Goal: Task Accomplishment & Management: Complete application form

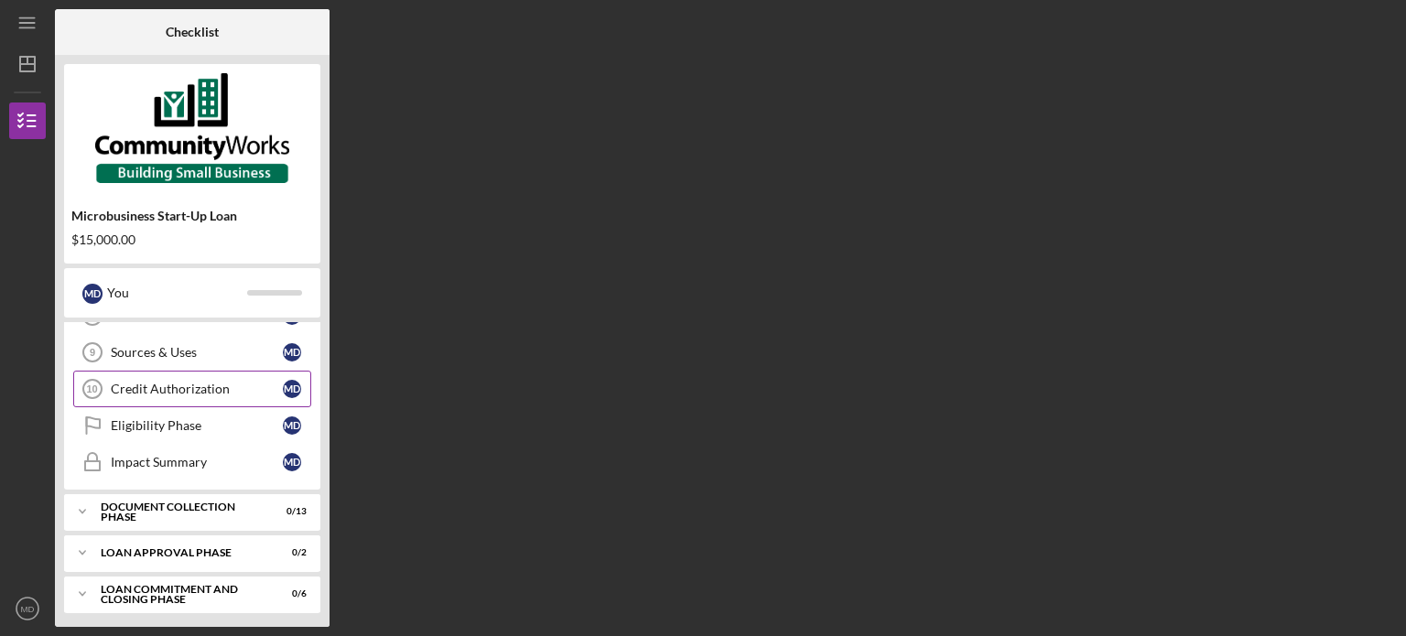
scroll to position [227, 0]
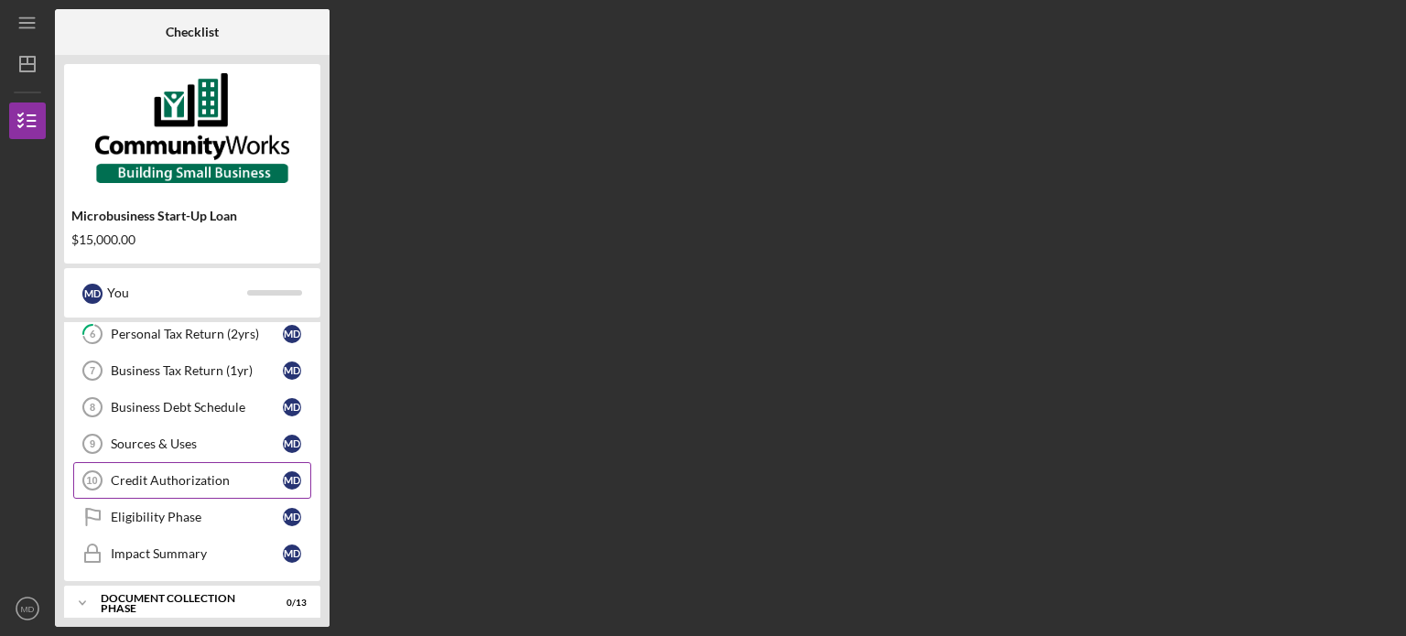
click at [190, 474] on div "Credit Authorization" at bounding box center [197, 480] width 172 height 15
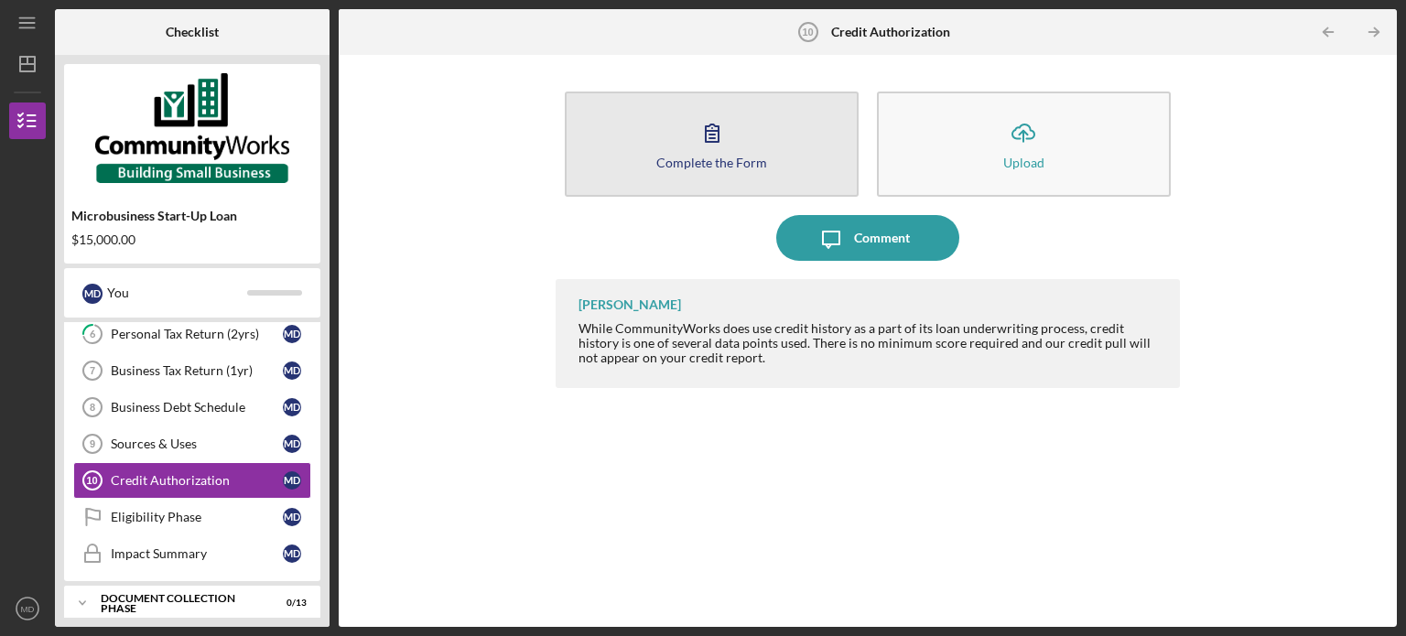
click at [761, 133] on button "Complete the Form Form" at bounding box center [712, 144] width 294 height 105
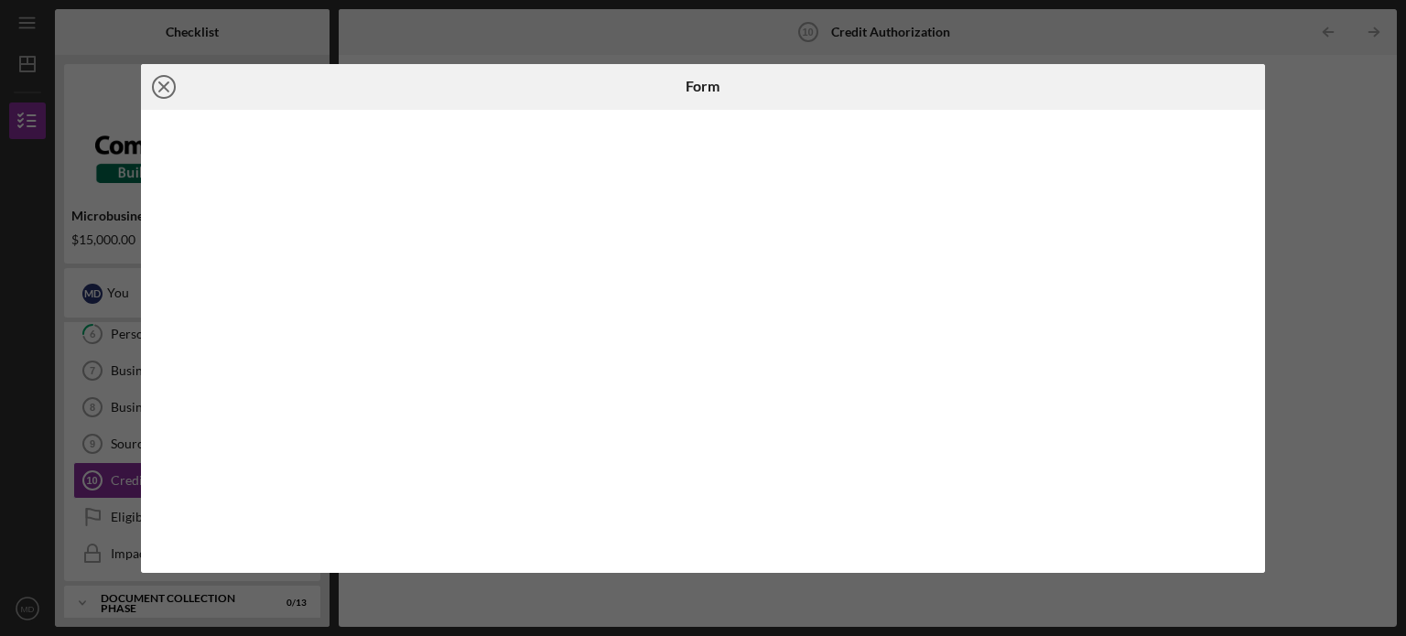
click at [169, 82] on icon "Icon/Close" at bounding box center [164, 87] width 46 height 46
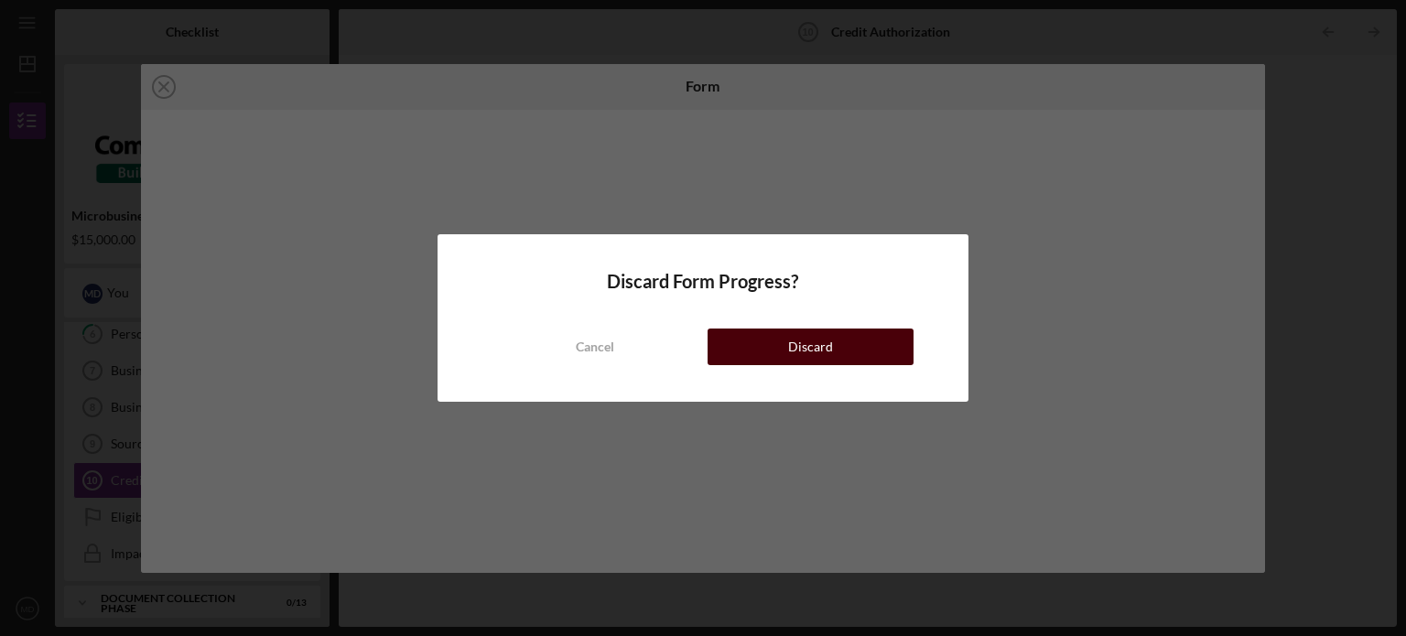
click at [831, 358] on button "Discard" at bounding box center [810, 347] width 206 height 37
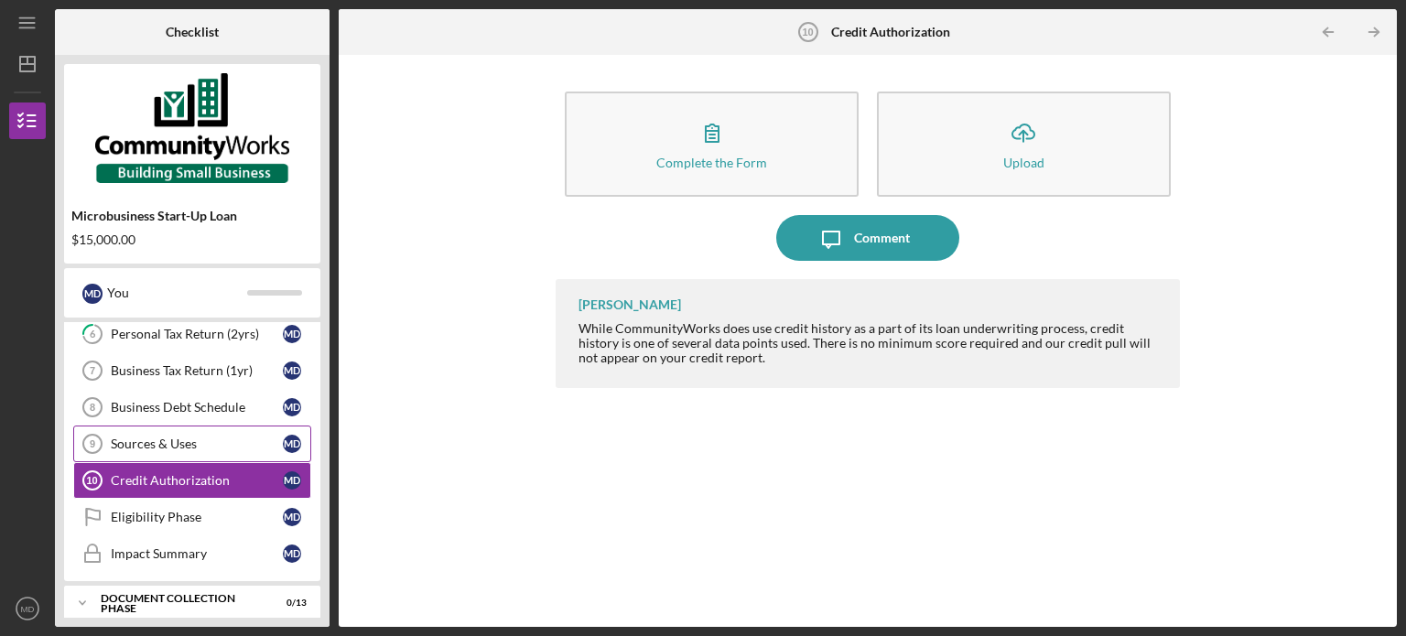
click at [215, 436] on div "Sources & Uses" at bounding box center [197, 443] width 172 height 15
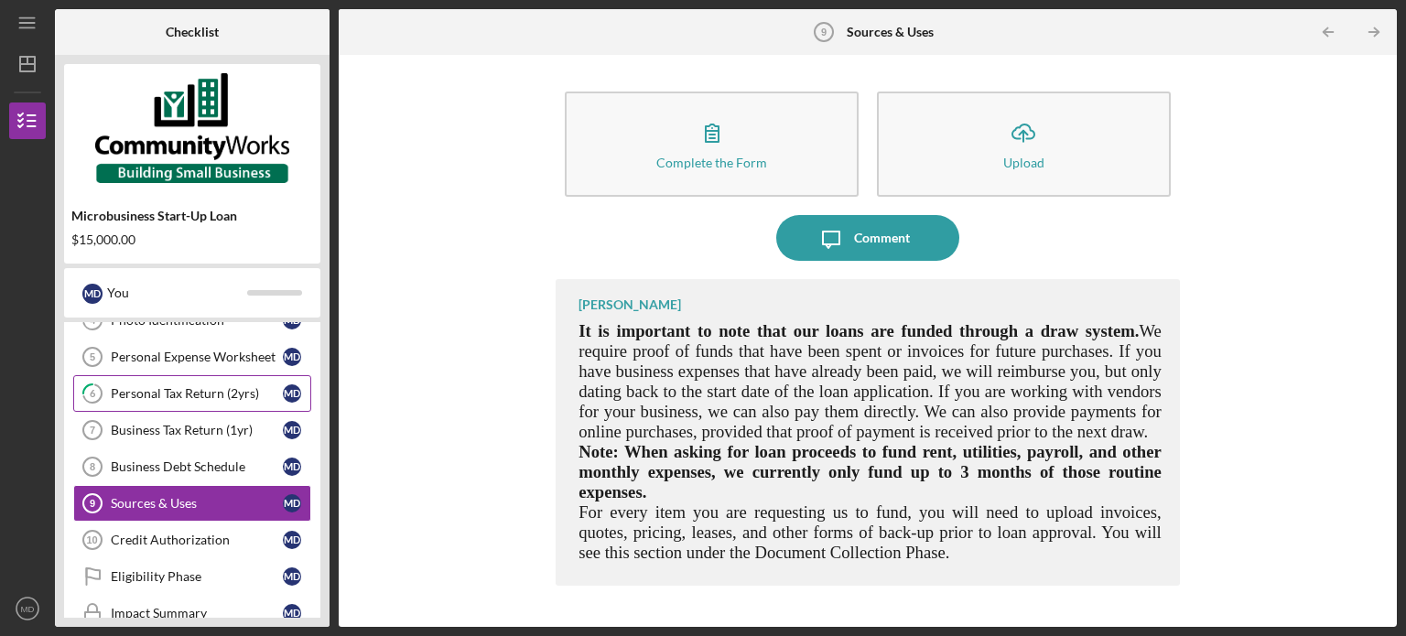
scroll to position [135, 0]
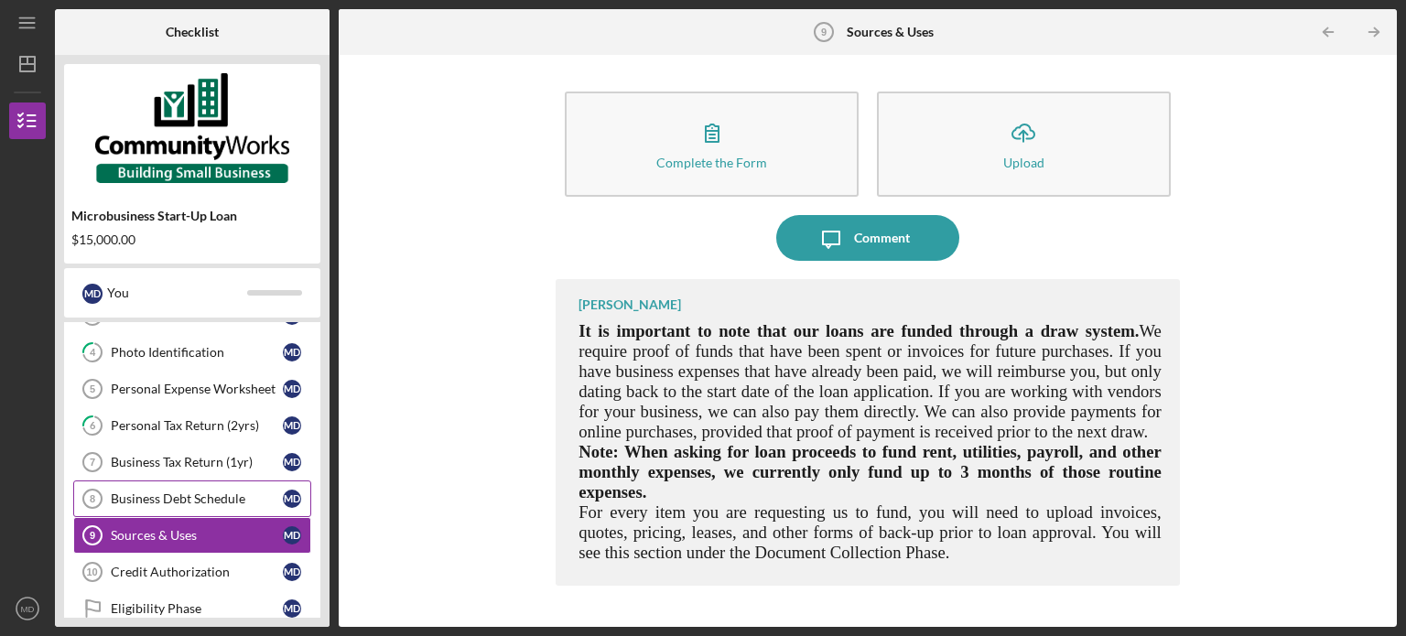
click at [200, 497] on div "Business Debt Schedule" at bounding box center [197, 498] width 172 height 15
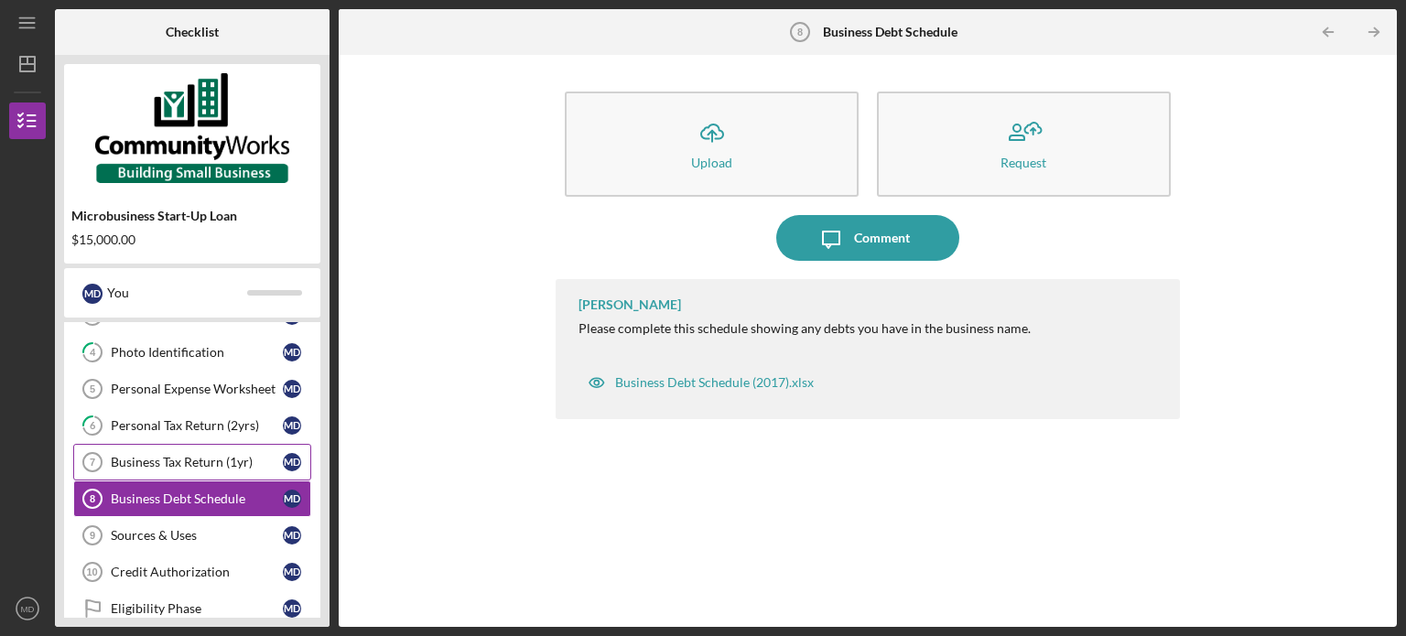
click at [183, 458] on div "Business Tax Return (1yr)" at bounding box center [197, 462] width 172 height 15
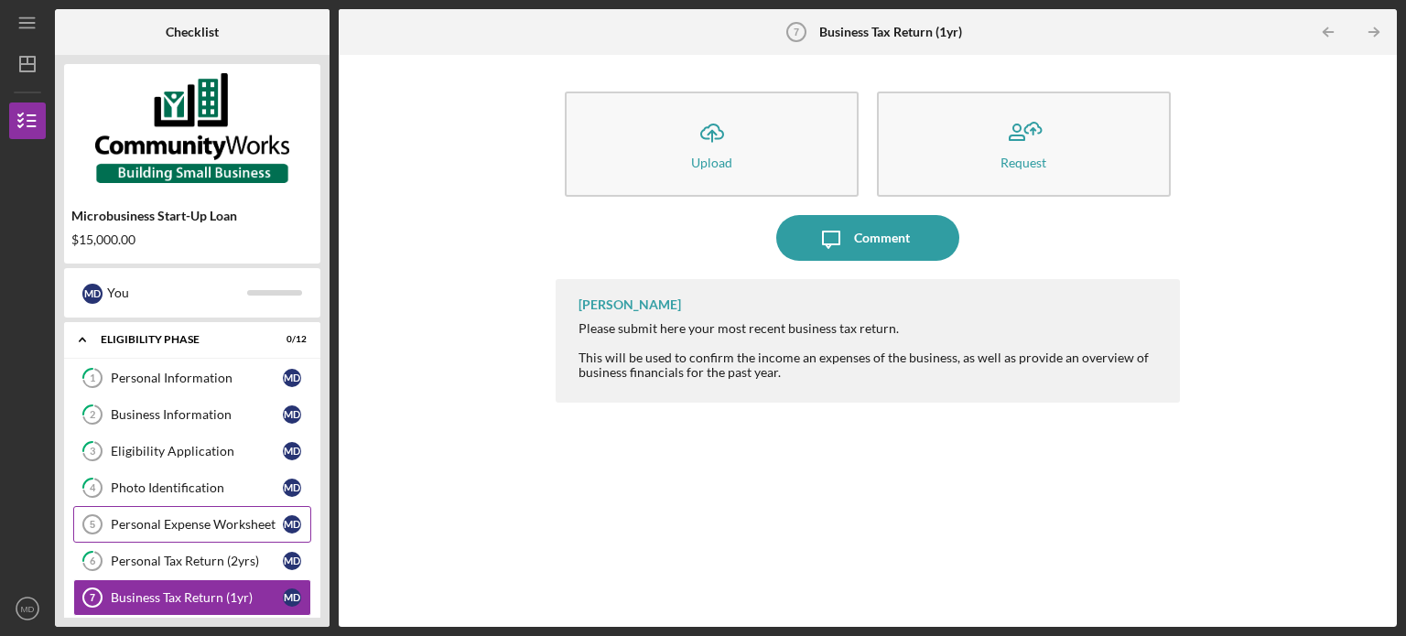
click at [182, 526] on div "Personal Expense Worksheet" at bounding box center [197, 524] width 172 height 15
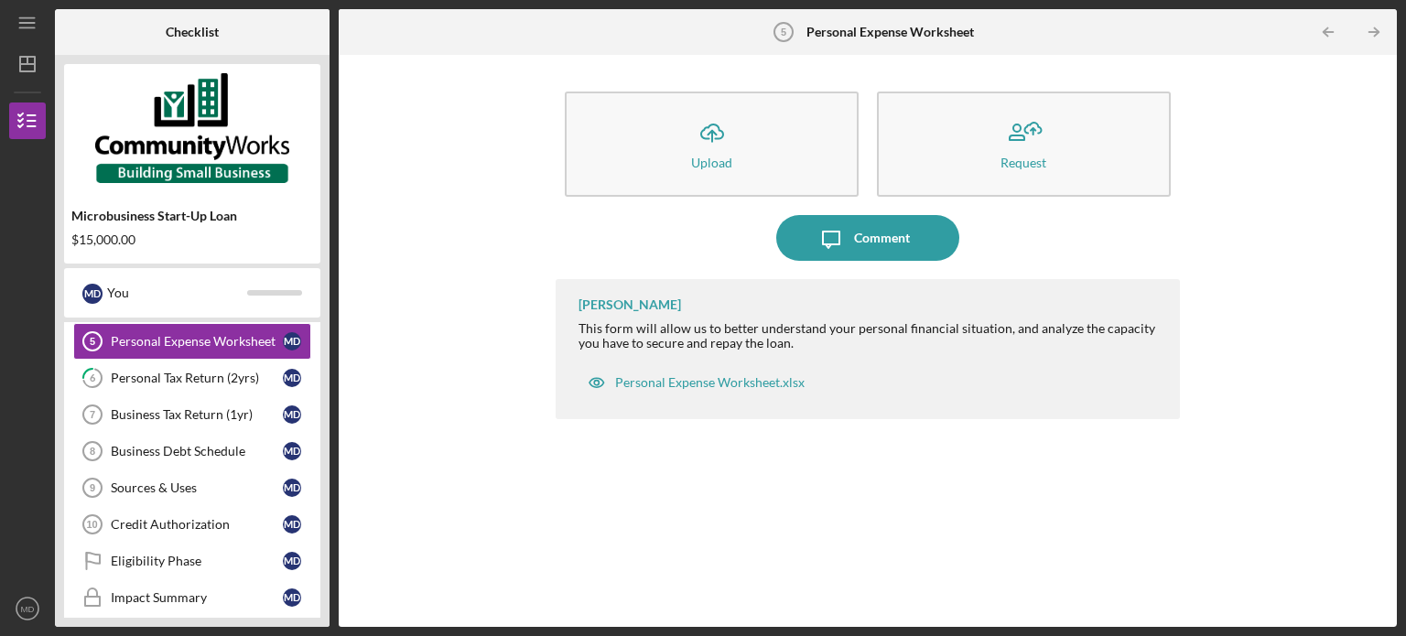
scroll to position [275, 0]
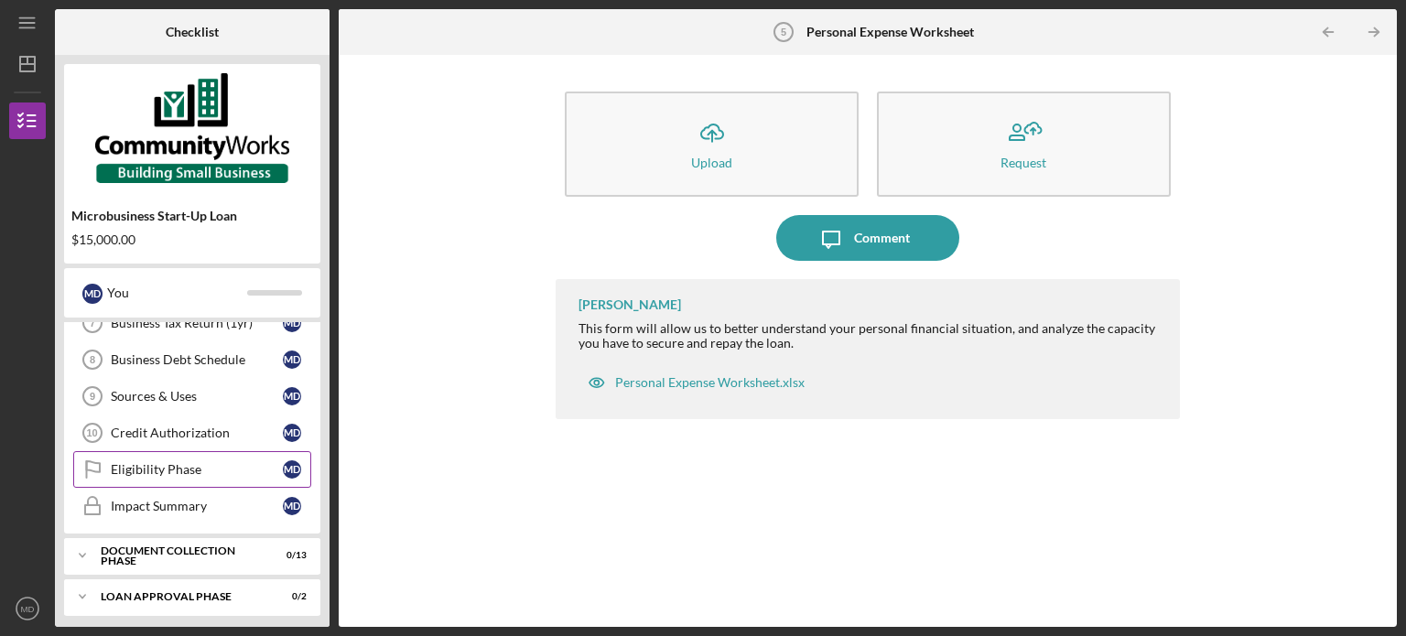
click at [202, 471] on div "Eligibility Phase" at bounding box center [197, 469] width 172 height 15
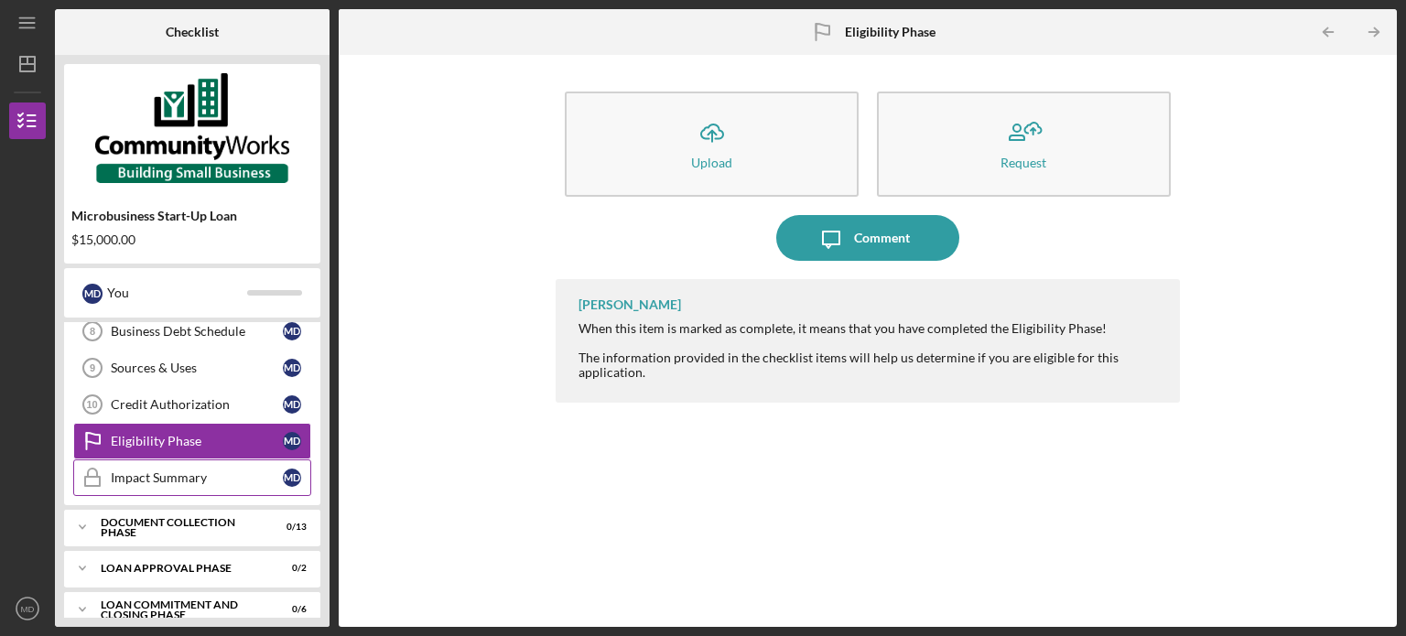
scroll to position [318, 0]
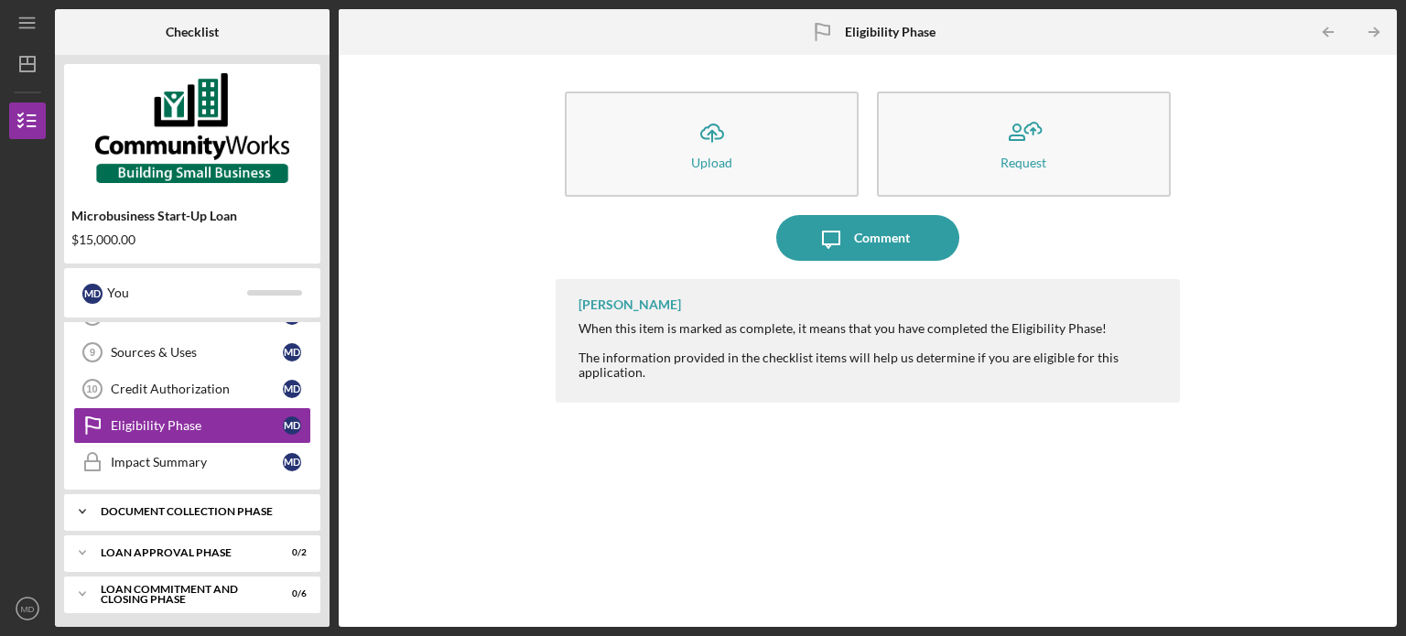
click at [83, 501] on icon "Icon/Expander" at bounding box center [82, 511] width 37 height 37
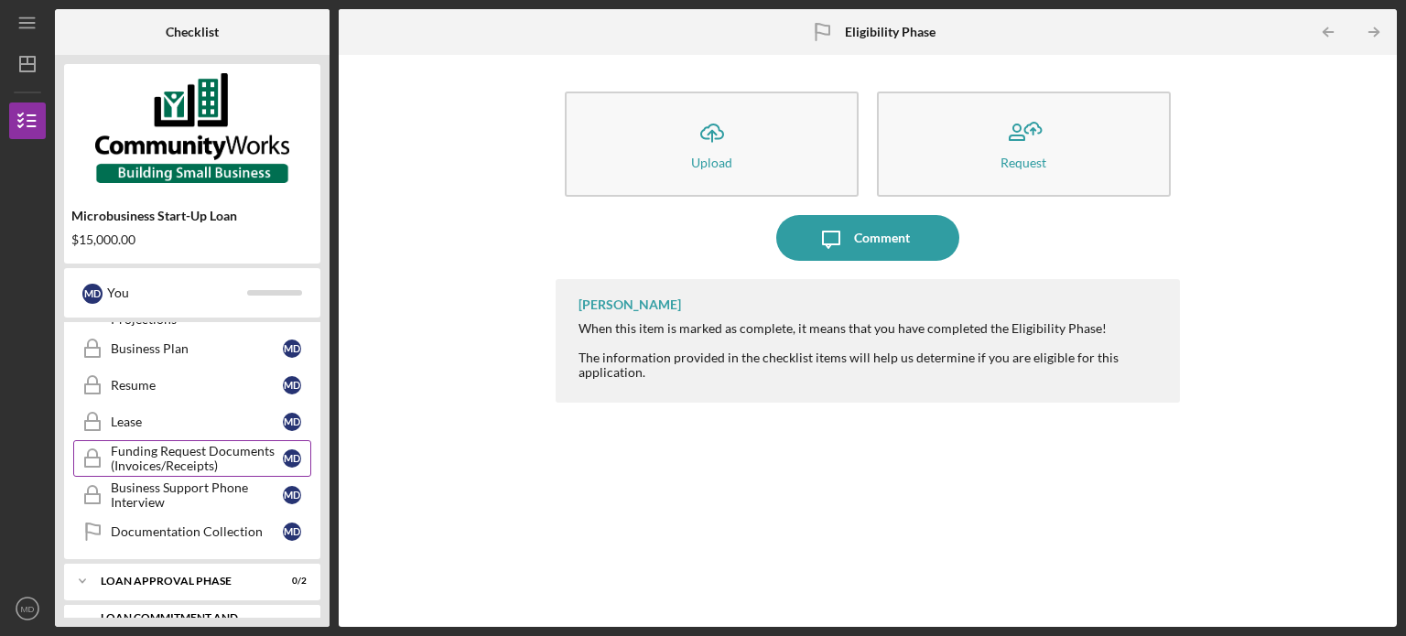
scroll to position [799, 0]
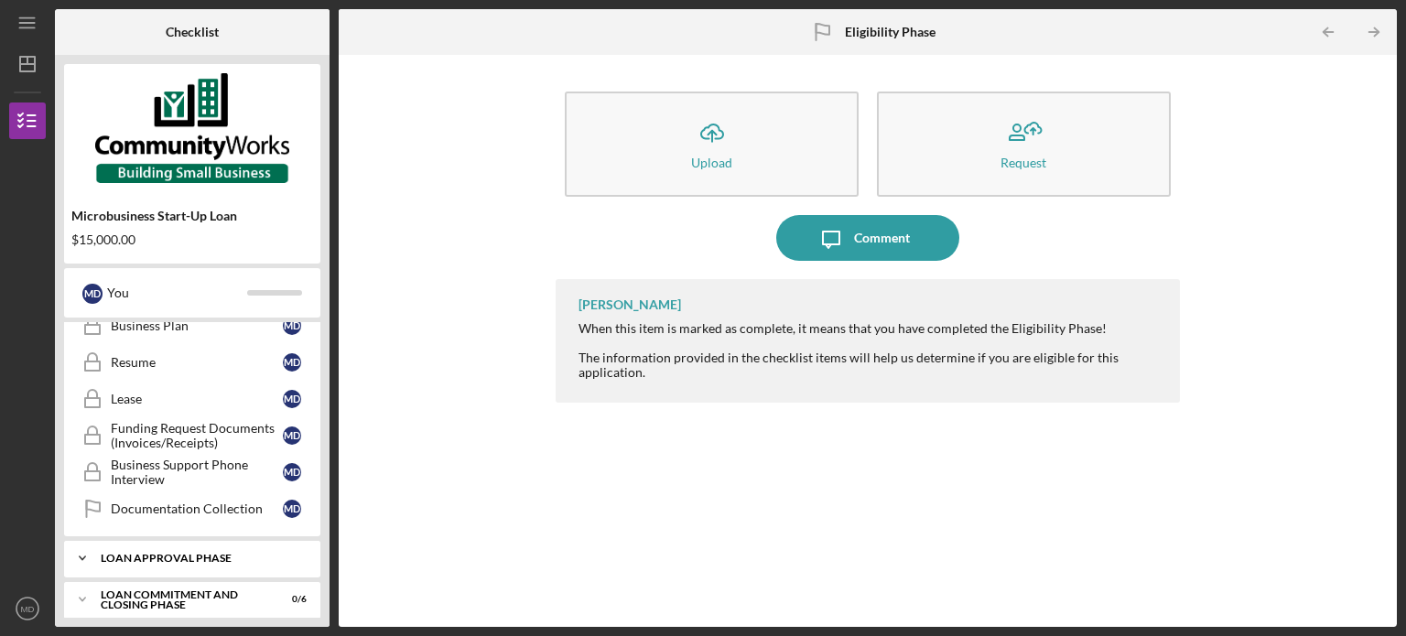
click at [92, 547] on icon "Icon/Expander" at bounding box center [82, 558] width 37 height 37
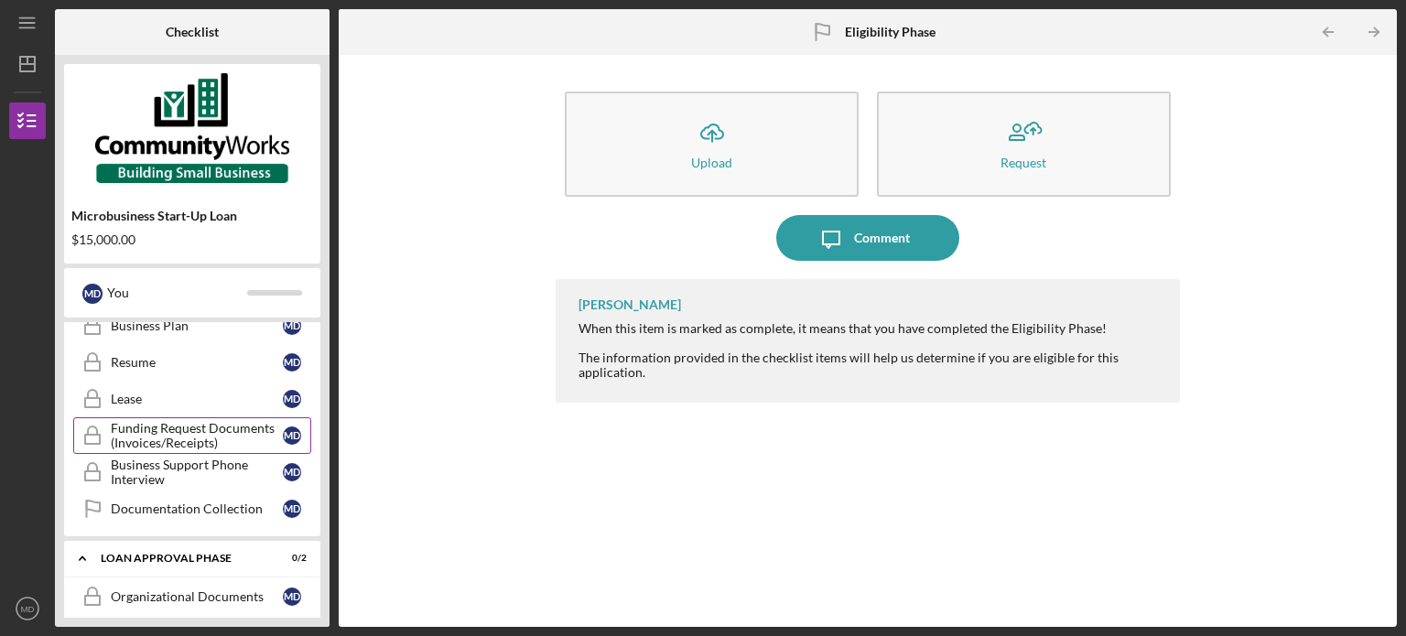
scroll to position [881, 0]
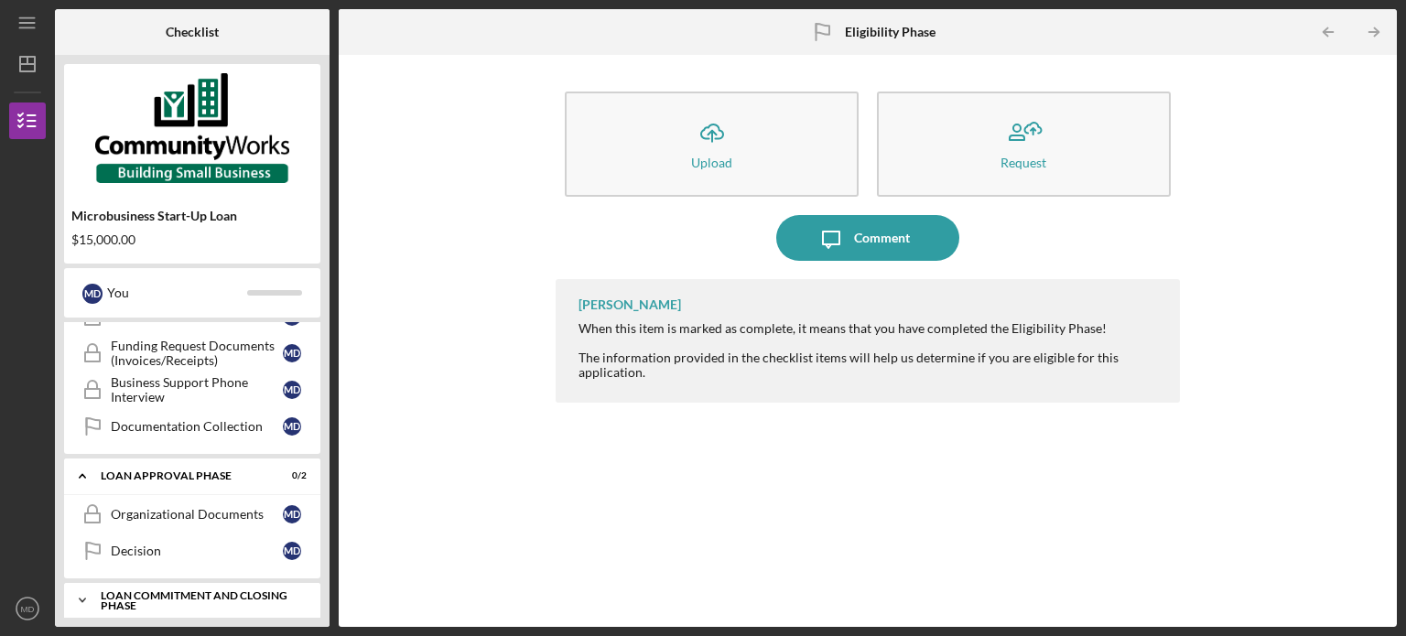
click at [88, 595] on icon "Icon/Expander" at bounding box center [82, 600] width 37 height 37
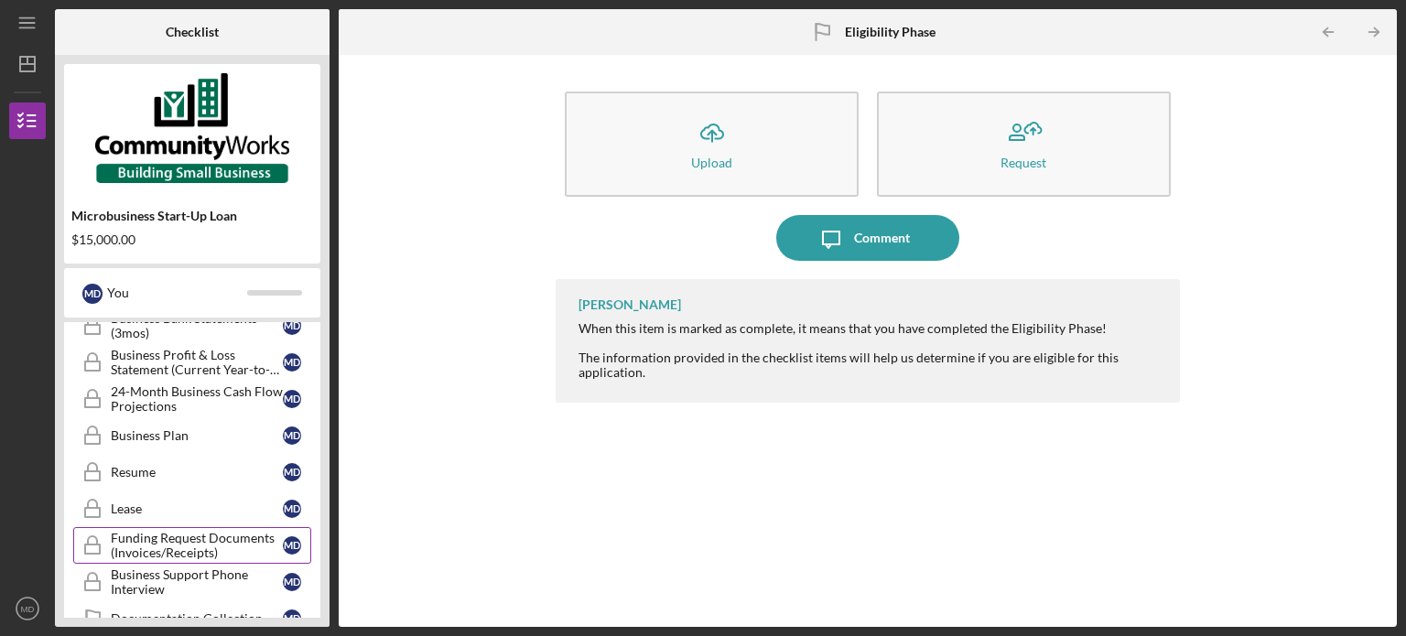
scroll to position [652, 0]
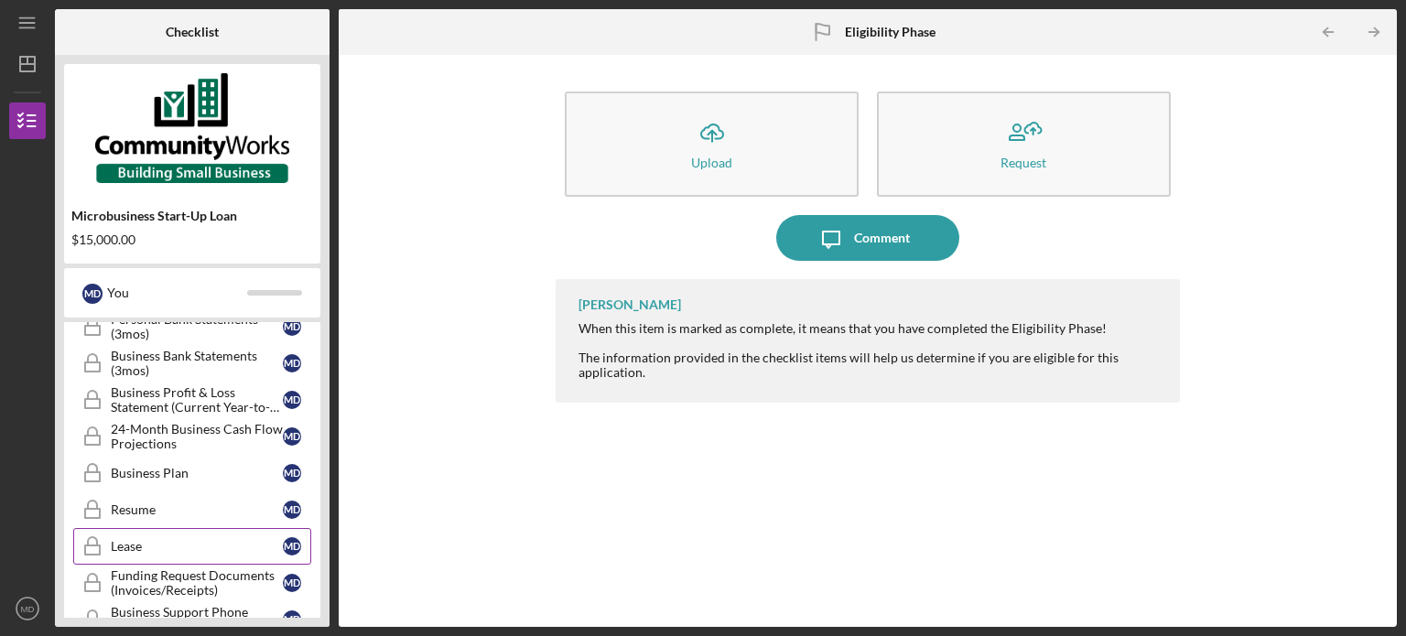
click at [206, 541] on div "Lease" at bounding box center [197, 546] width 172 height 15
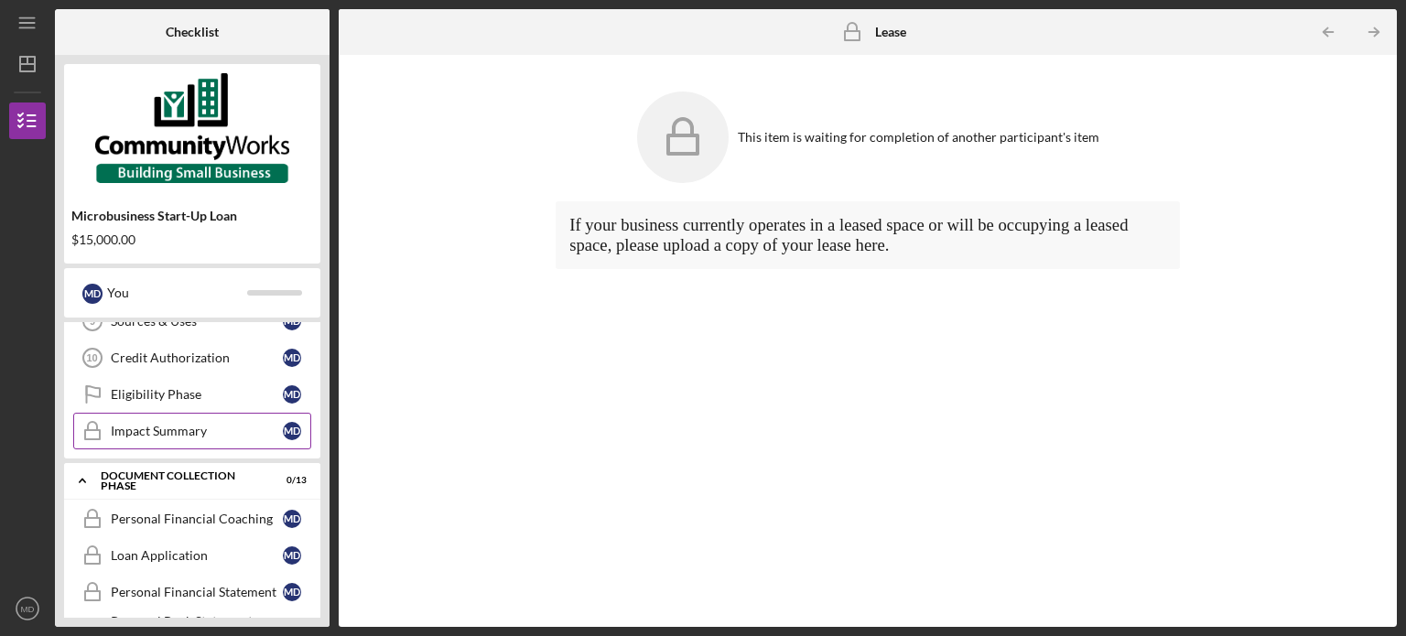
scroll to position [377, 0]
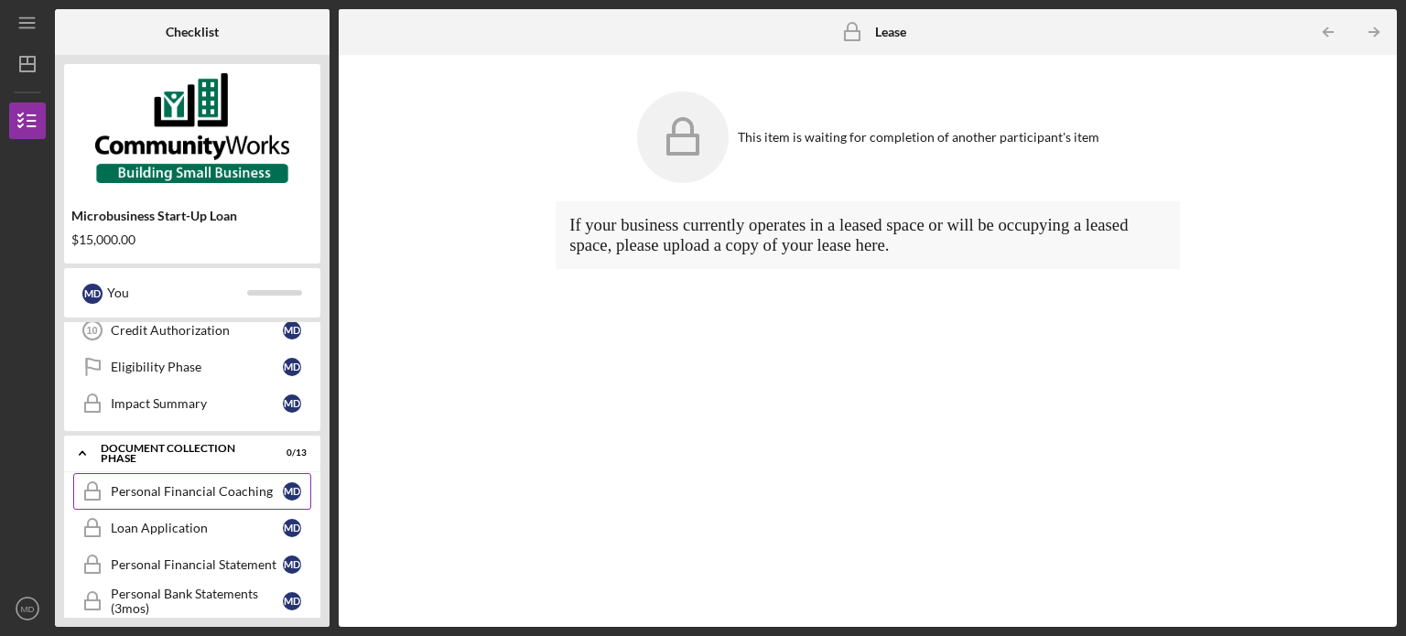
click at [179, 487] on div "Personal Financial Coaching" at bounding box center [197, 491] width 172 height 15
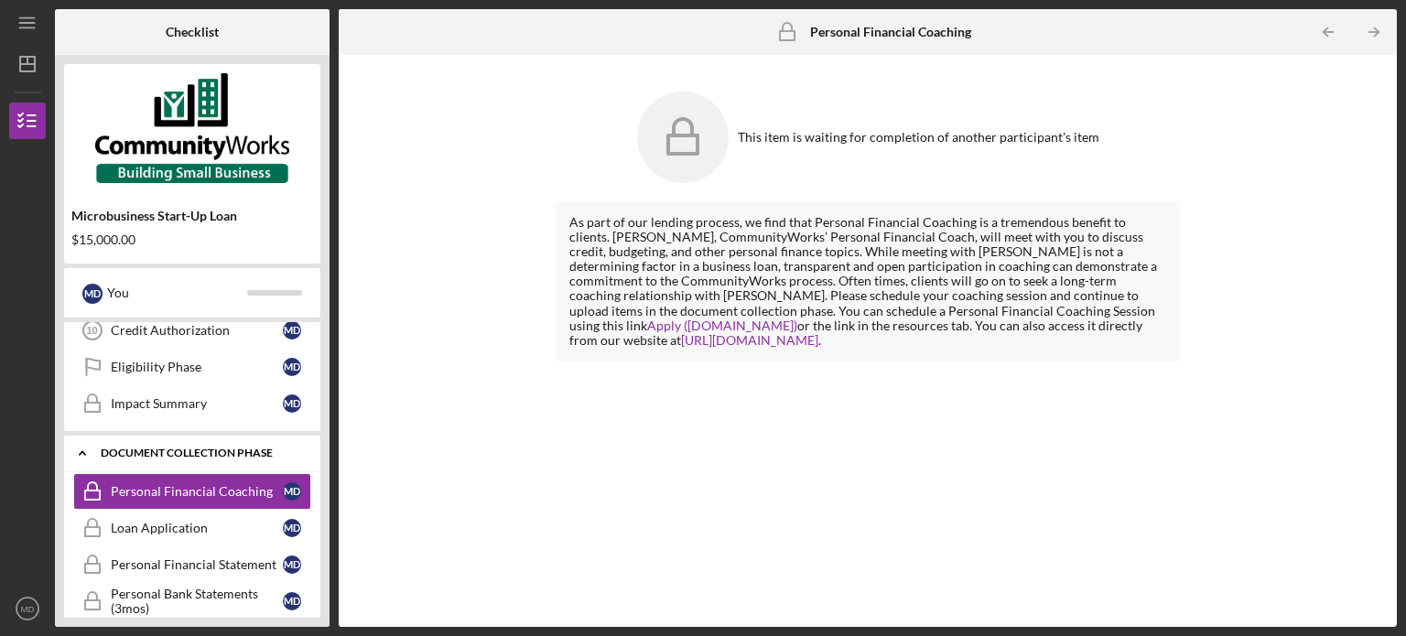
click at [82, 449] on icon "Icon/Expander" at bounding box center [82, 453] width 37 height 37
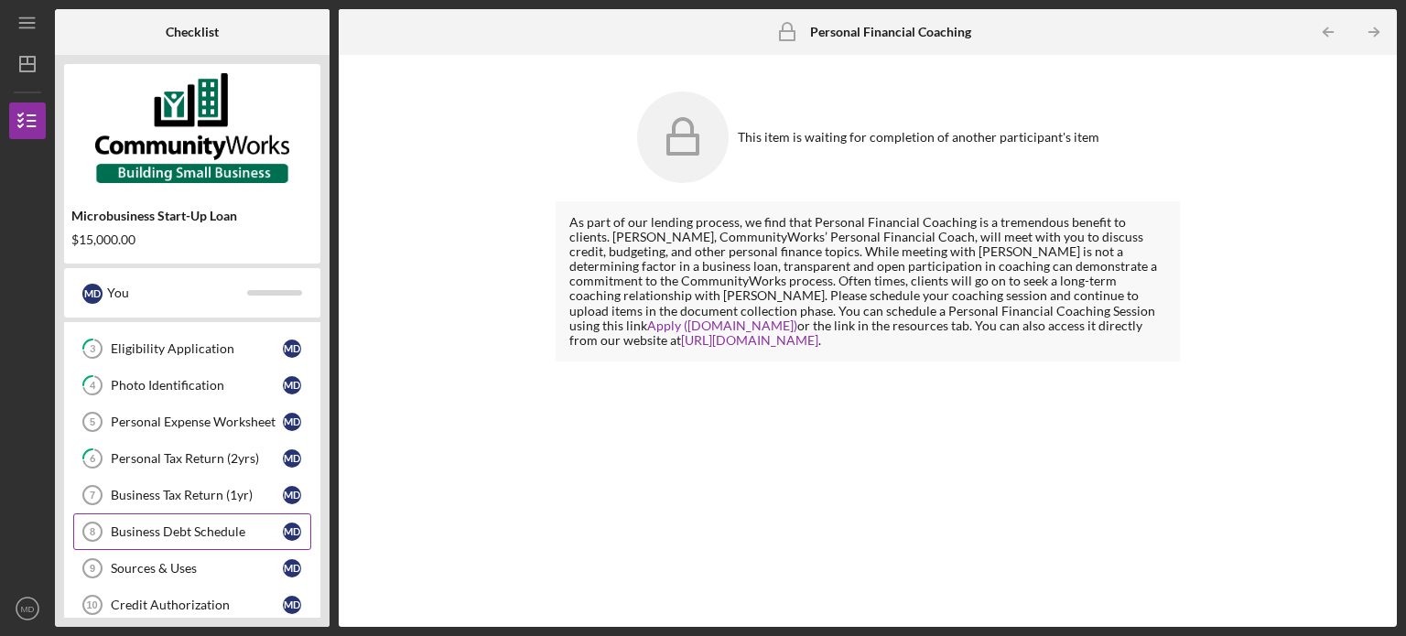
scroll to position [194, 0]
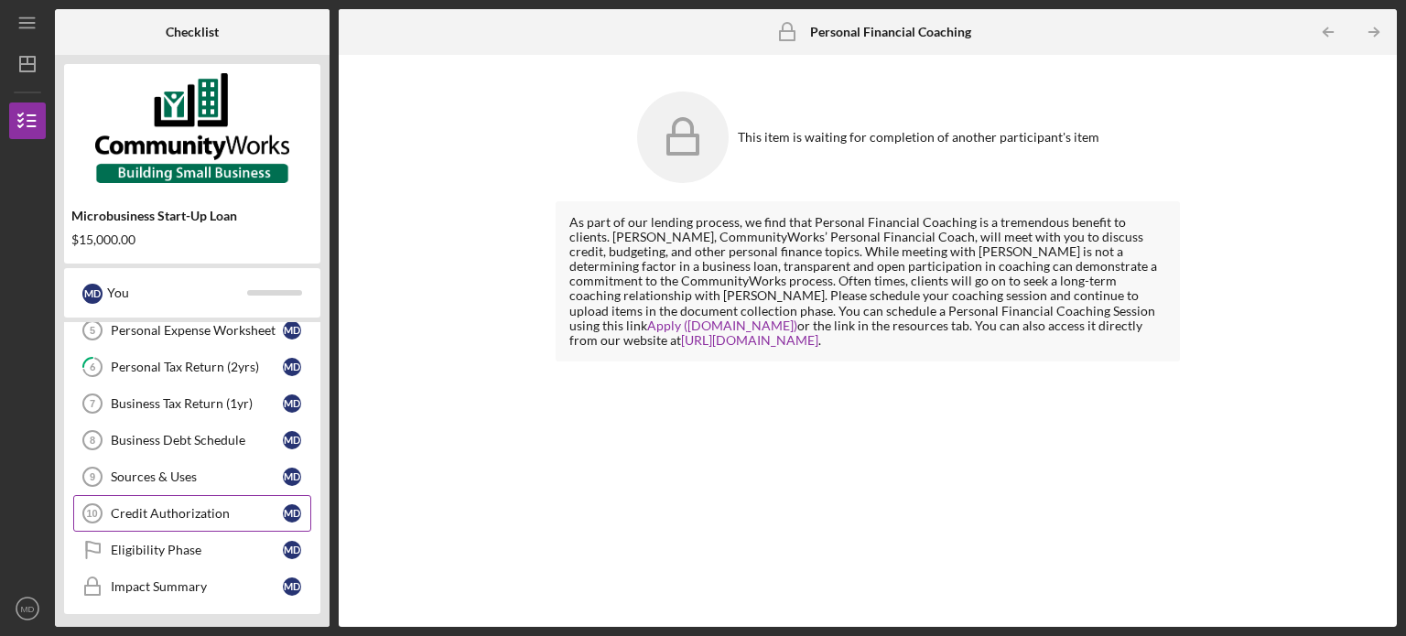
click at [199, 509] on div "Credit Authorization" at bounding box center [197, 513] width 172 height 15
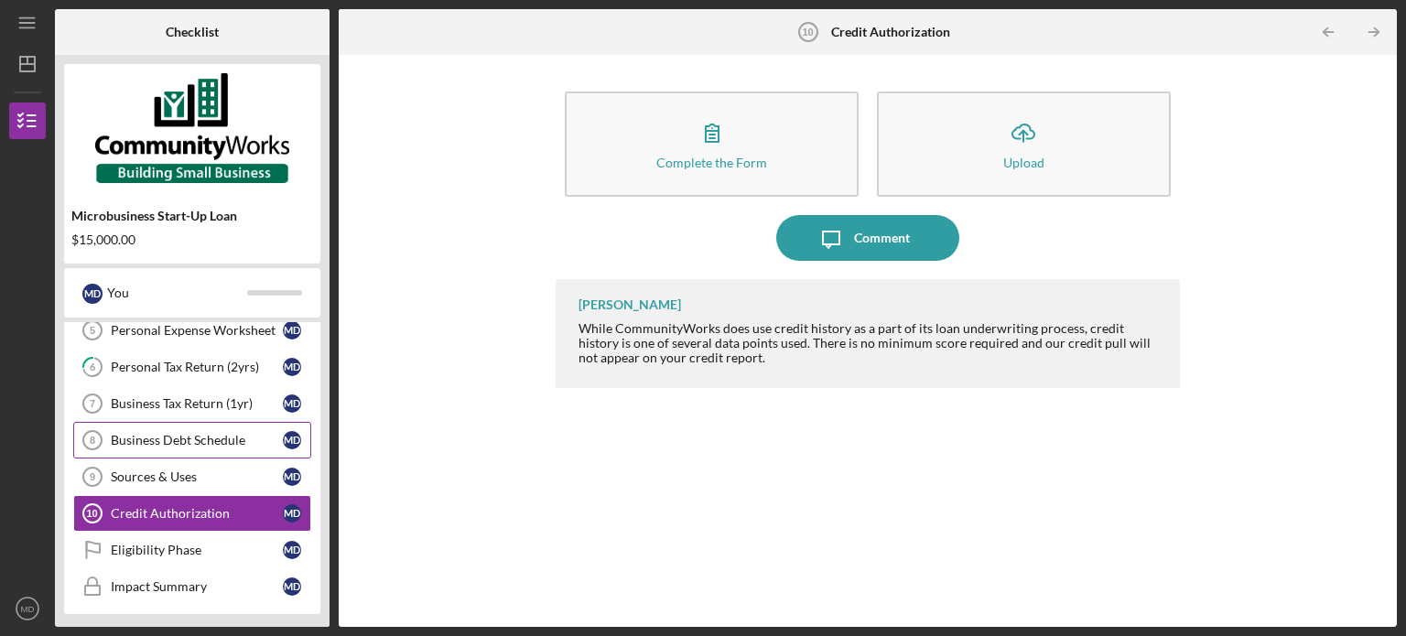
click at [199, 428] on link "Business Debt Schedule 8 Business Debt Schedule M D" at bounding box center [192, 440] width 238 height 37
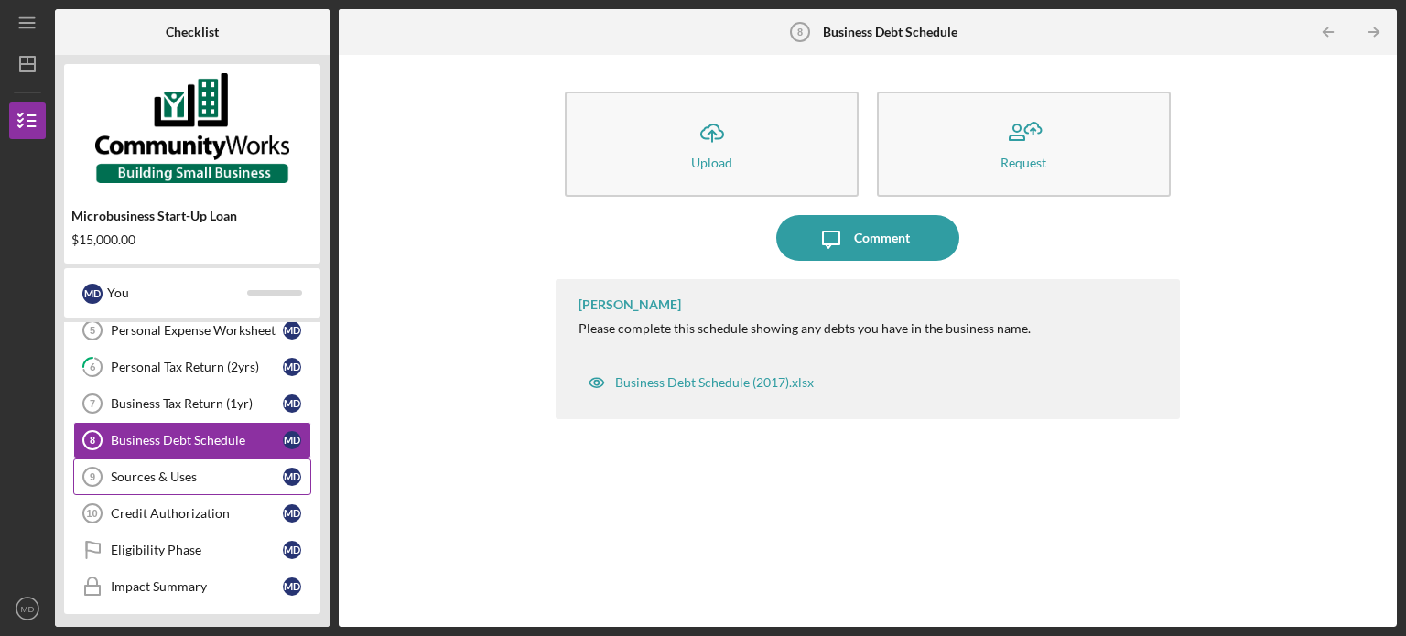
scroll to position [102, 0]
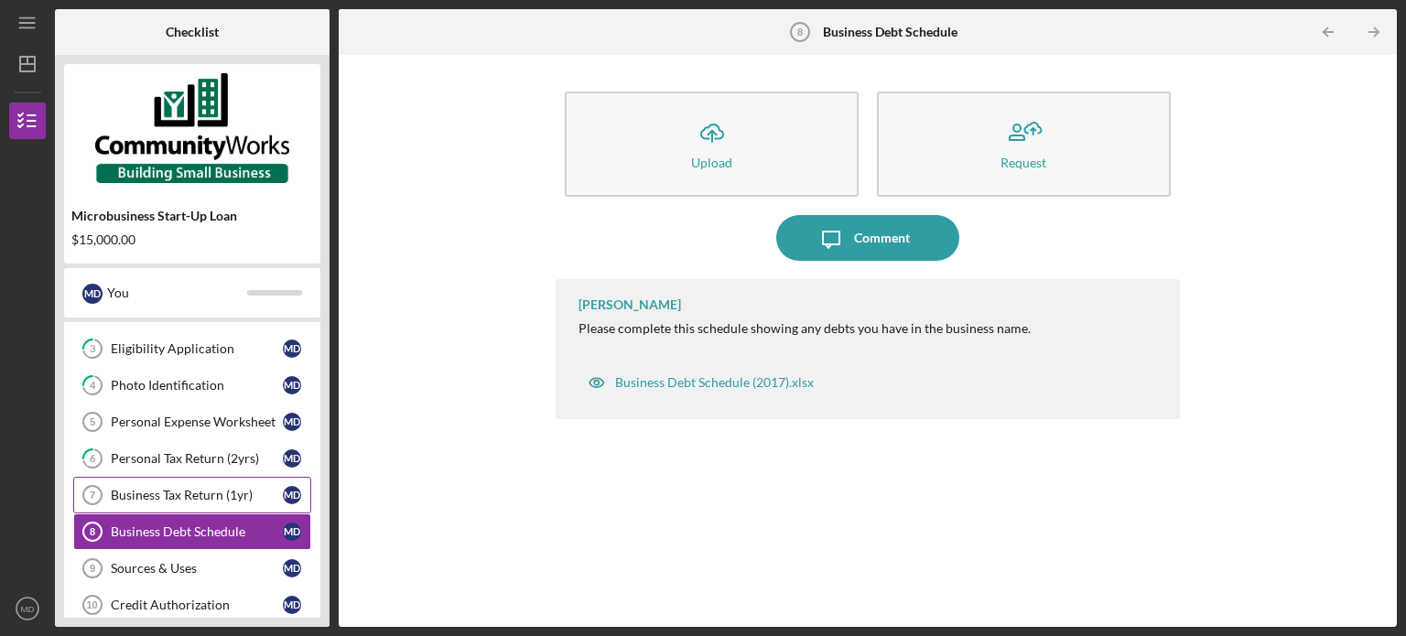
click at [197, 490] on div "Business Tax Return (1yr)" at bounding box center [197, 495] width 172 height 15
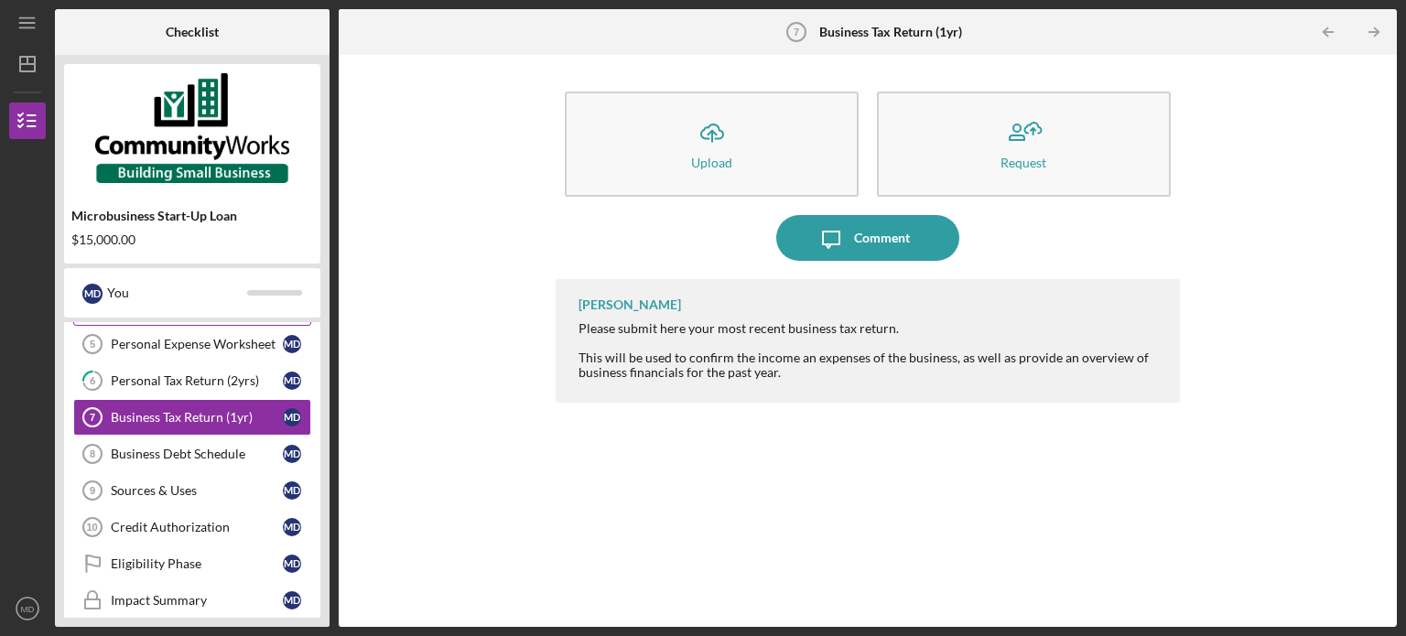
scroll to position [183, 0]
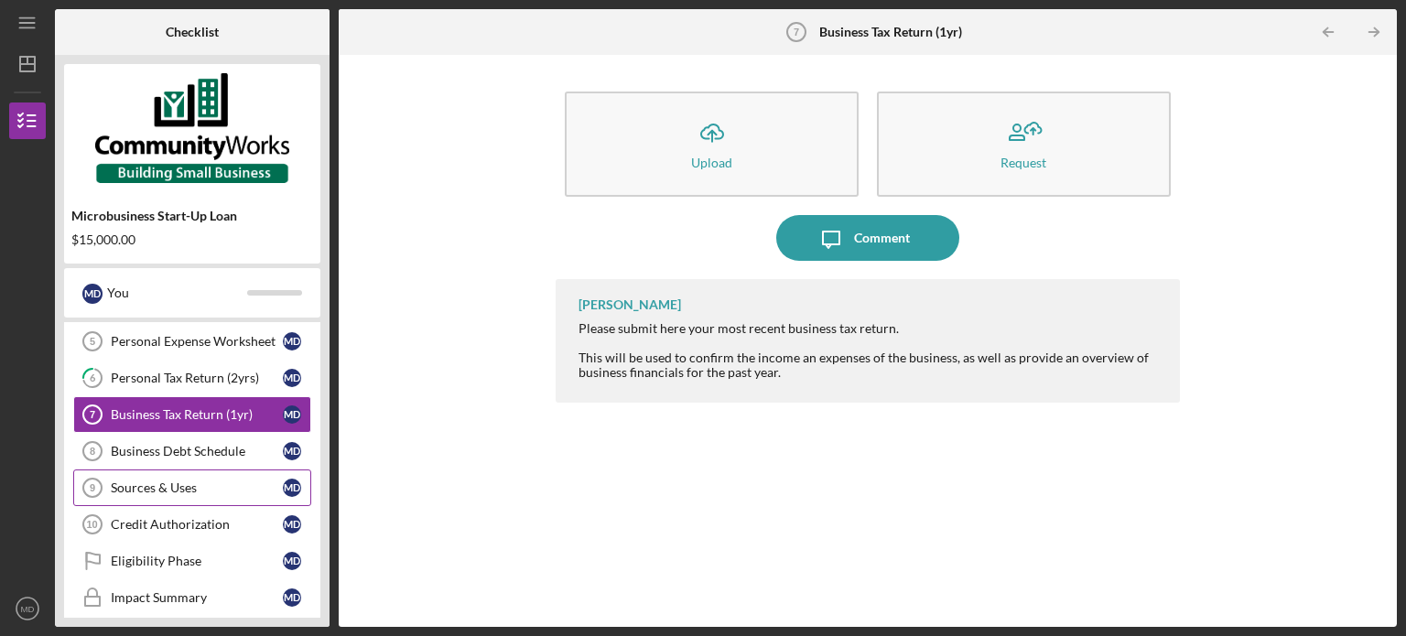
click at [192, 489] on div "Sources & Uses" at bounding box center [197, 487] width 172 height 15
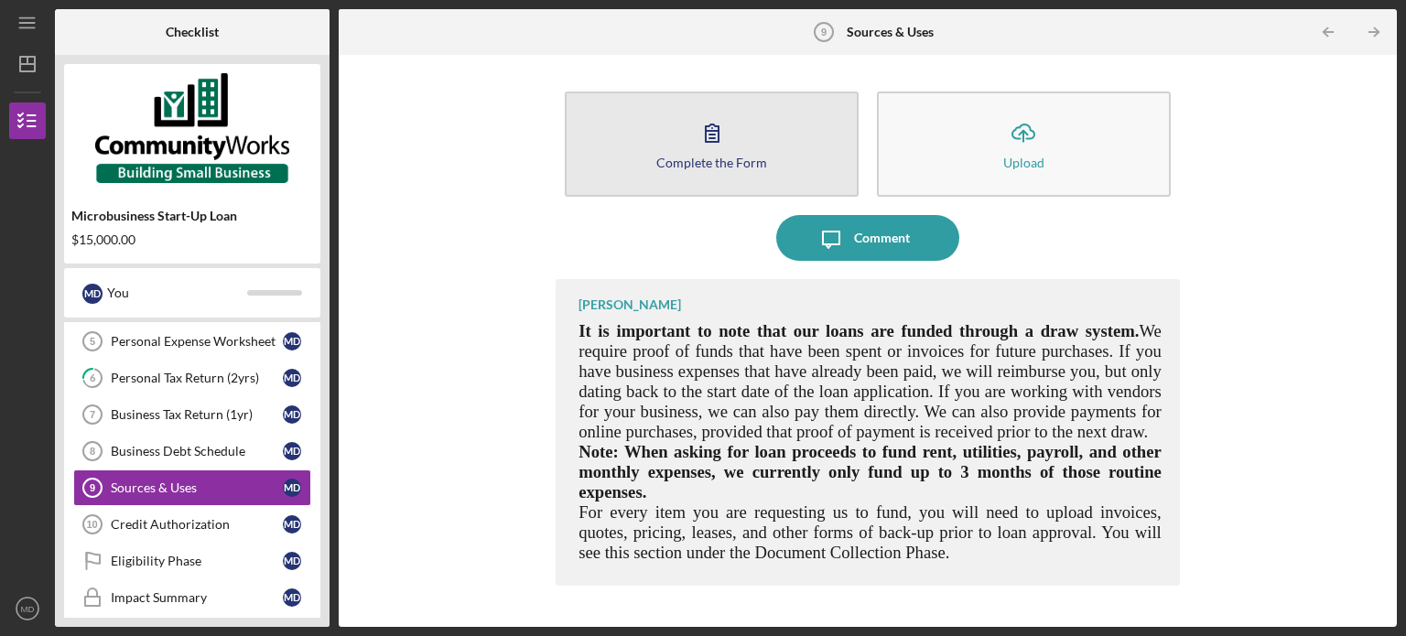
click at [648, 145] on button "Complete the Form Form" at bounding box center [712, 144] width 294 height 105
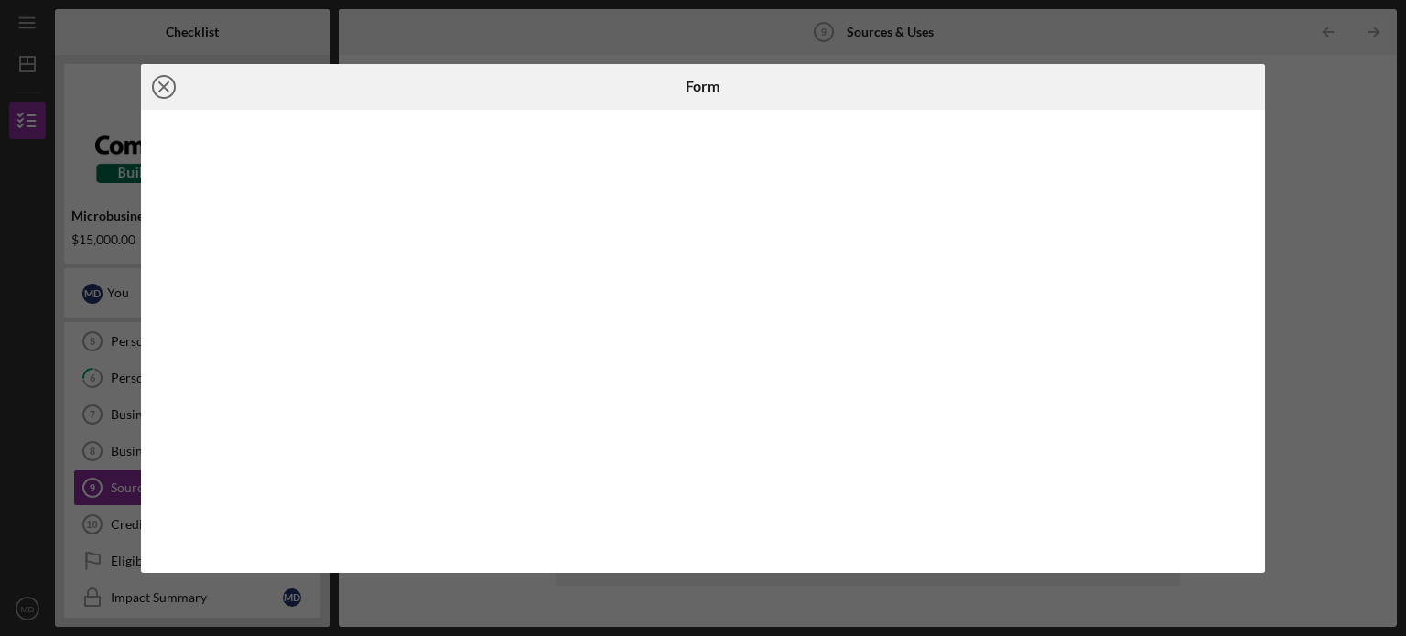
click at [178, 80] on icon "Icon/Close" at bounding box center [164, 87] width 46 height 46
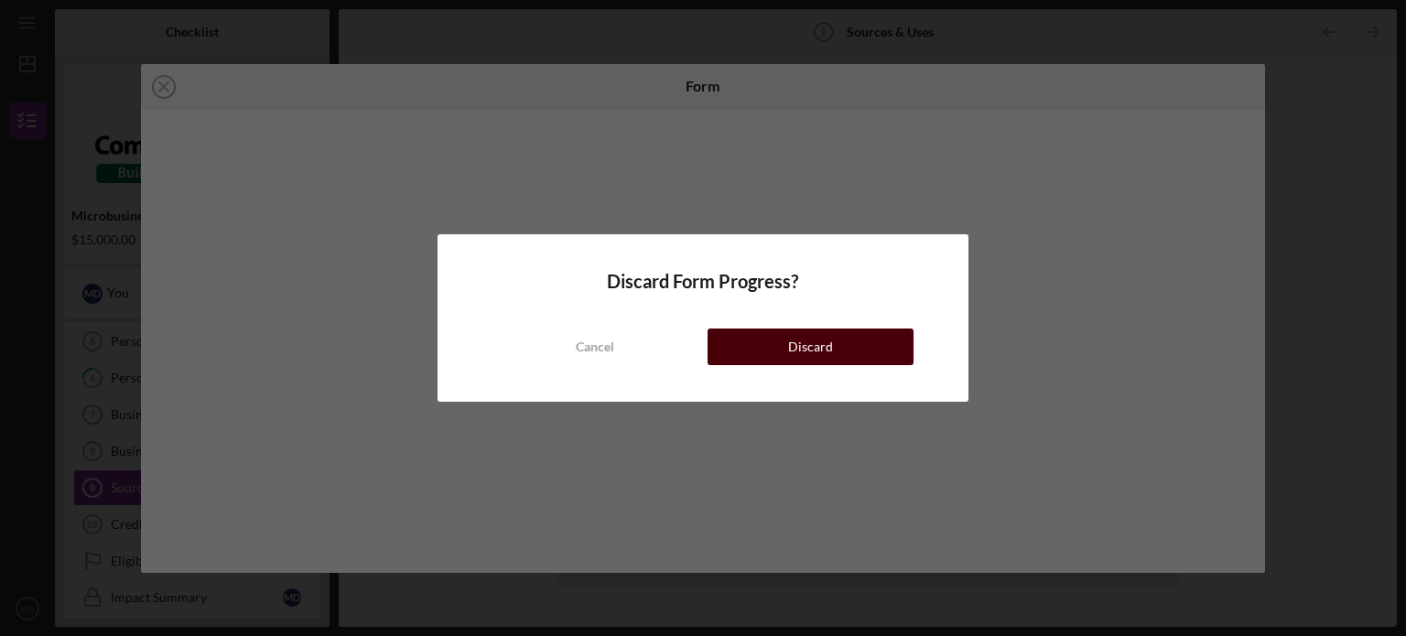
click at [793, 347] on div "Discard" at bounding box center [810, 347] width 45 height 37
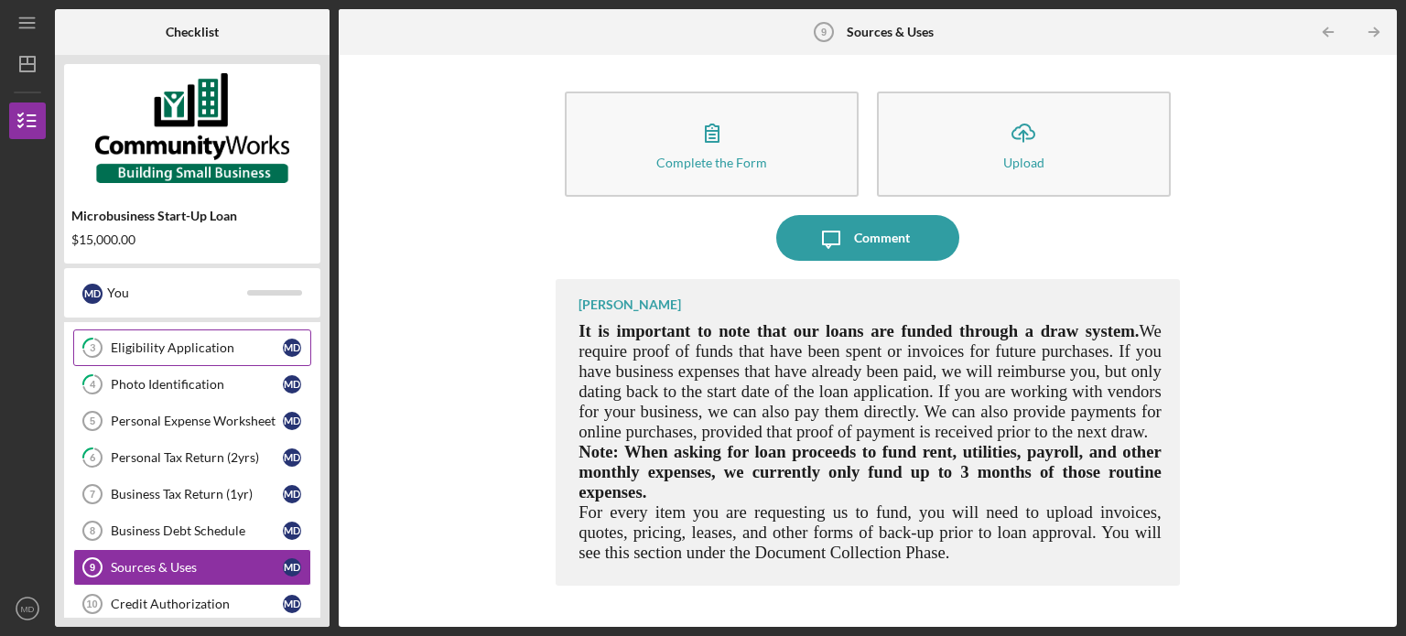
scroll to position [183, 0]
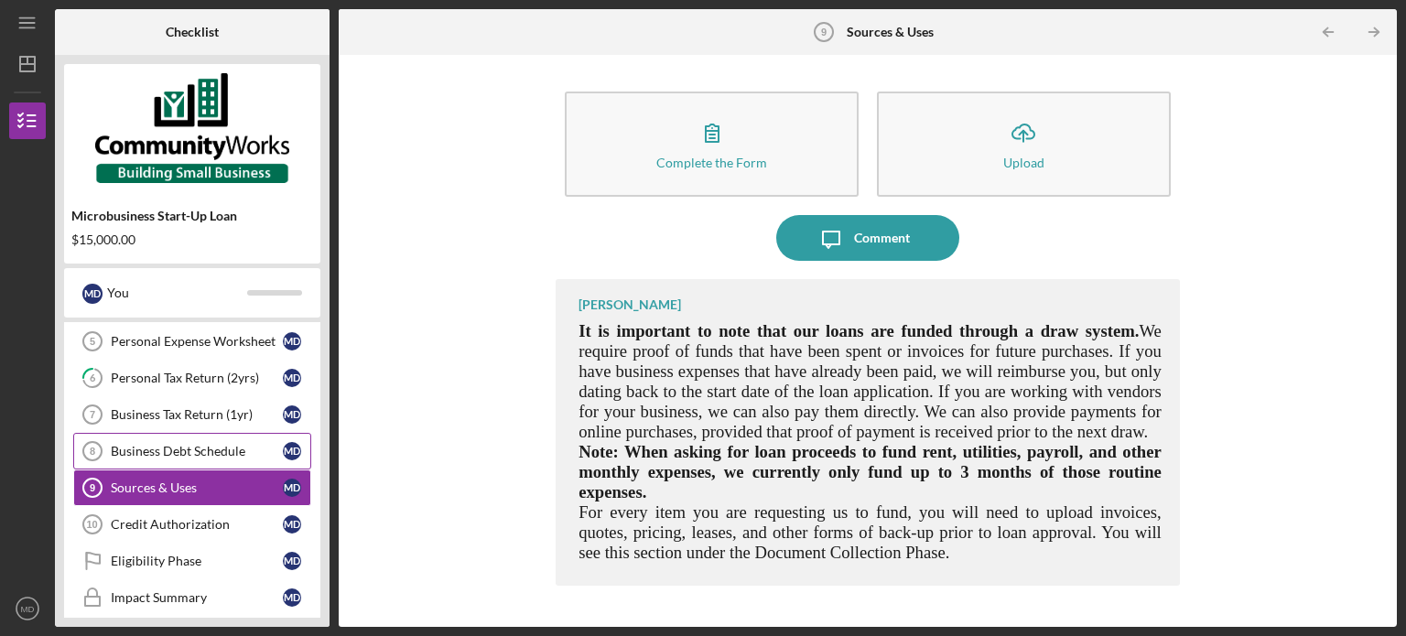
click at [212, 458] on link "Business Debt Schedule 8 Business Debt Schedule M D" at bounding box center [192, 451] width 238 height 37
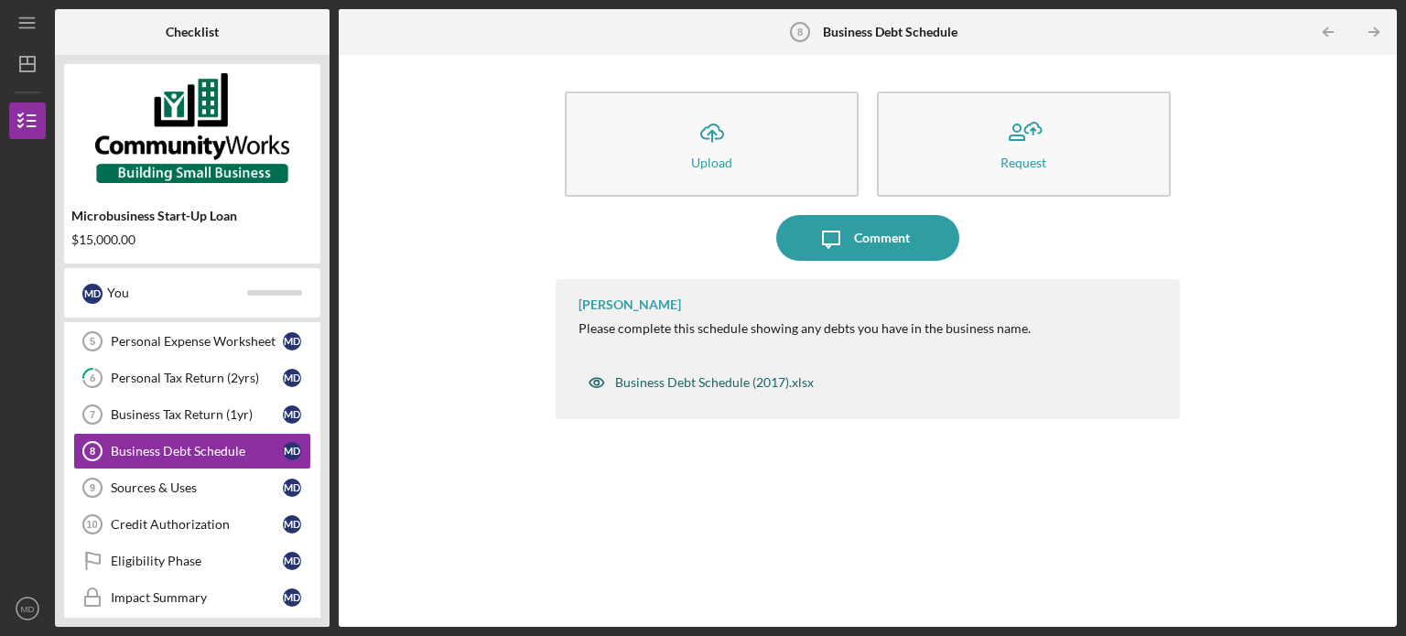
click at [725, 383] on div "Business Debt Schedule (2017).xlsx" at bounding box center [714, 382] width 199 height 15
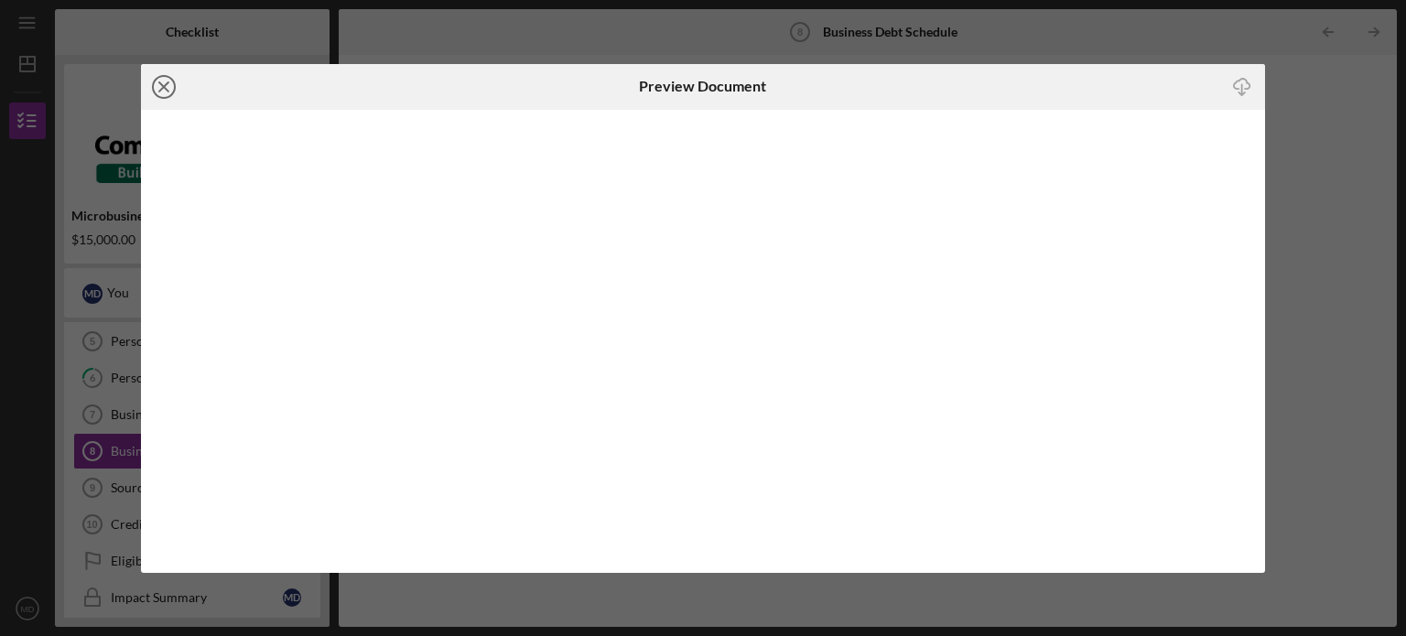
click at [168, 88] on icon "Icon/Close" at bounding box center [164, 87] width 46 height 46
